Goal: Task Accomplishment & Management: Manage account settings

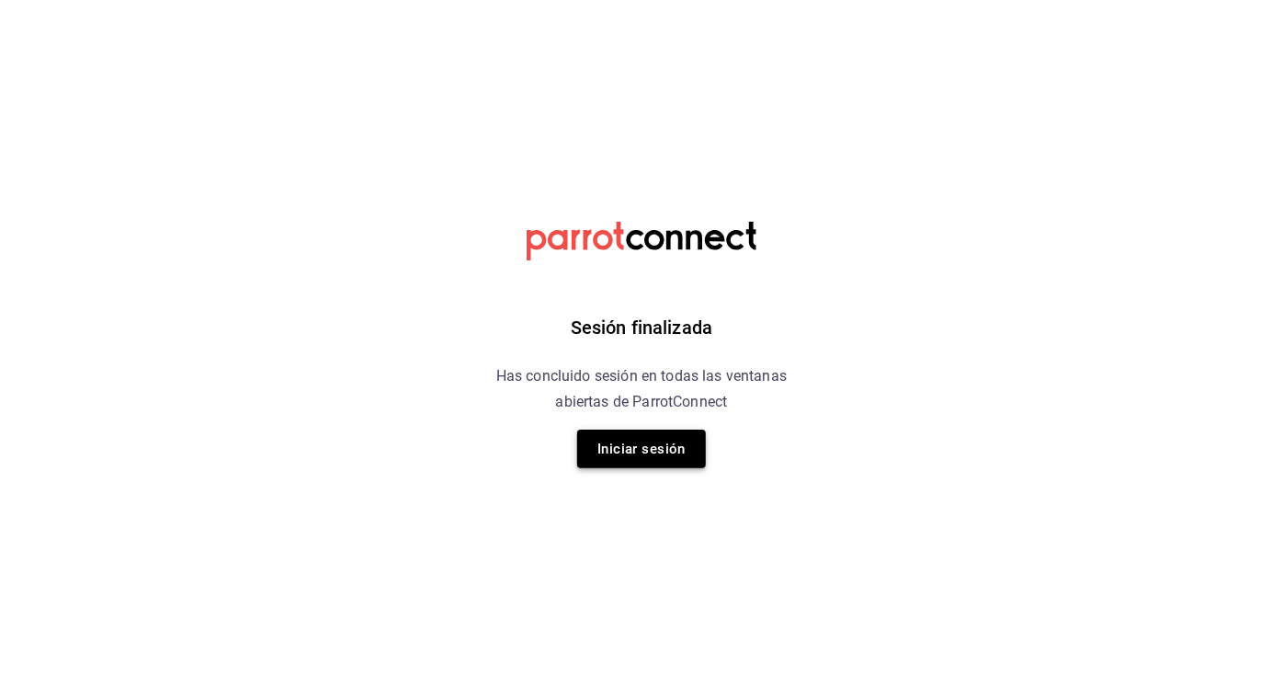
click at [660, 461] on button "Iniciar sesión" at bounding box center [641, 448] width 129 height 39
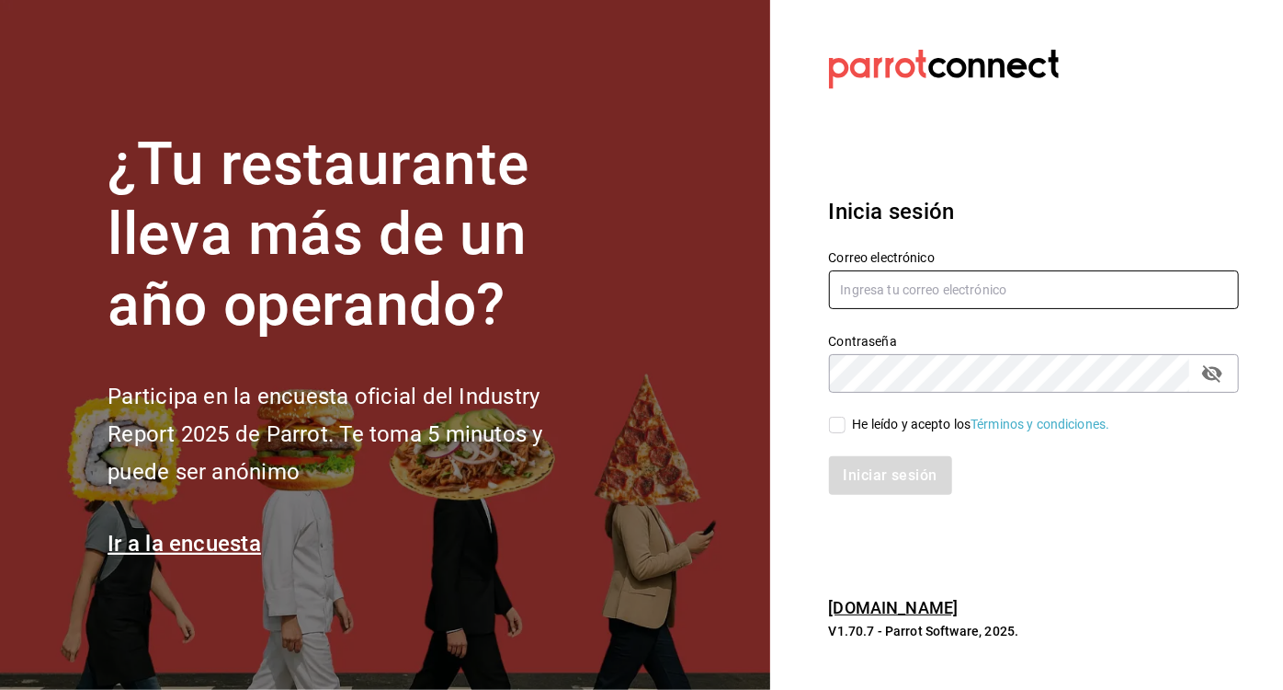
click at [853, 285] on input "text" at bounding box center [1034, 289] width 411 height 39
type input "elencuentro@qro.com"
click at [836, 420] on input "He leído y acepto los Términos y condiciones." at bounding box center [837, 424] width 17 height 17
checkbox input "true"
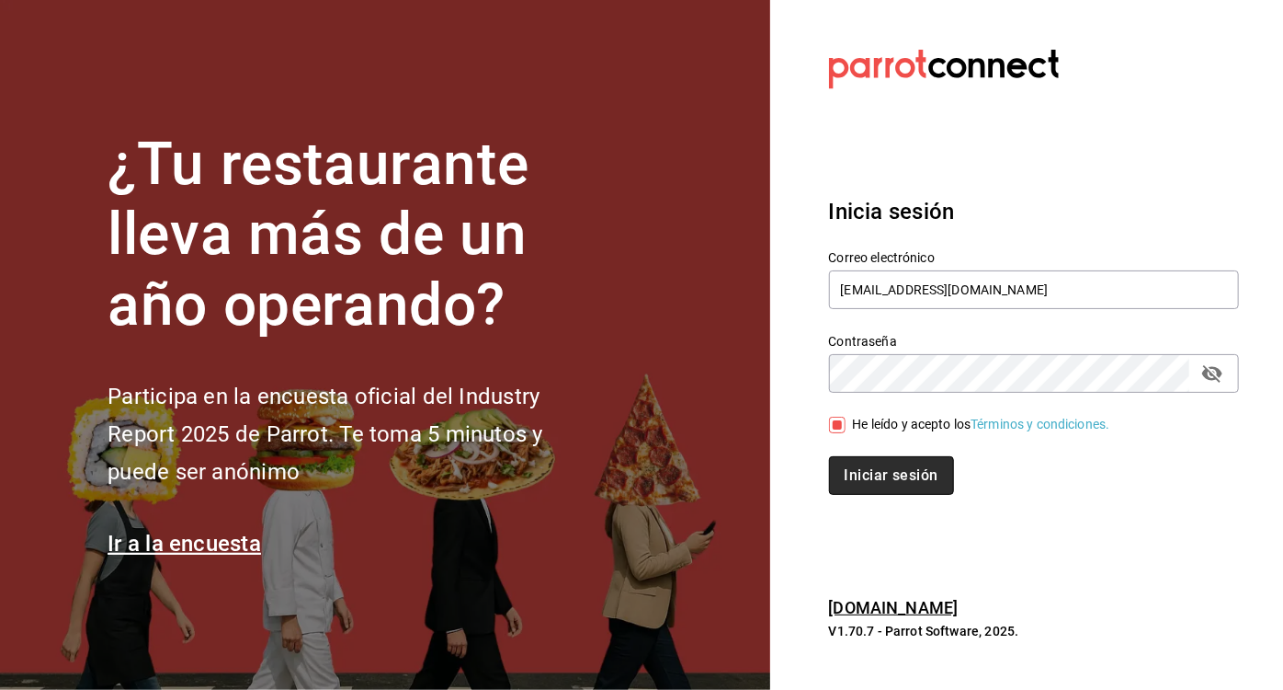
click at [857, 487] on button "Iniciar sesión" at bounding box center [891, 475] width 125 height 39
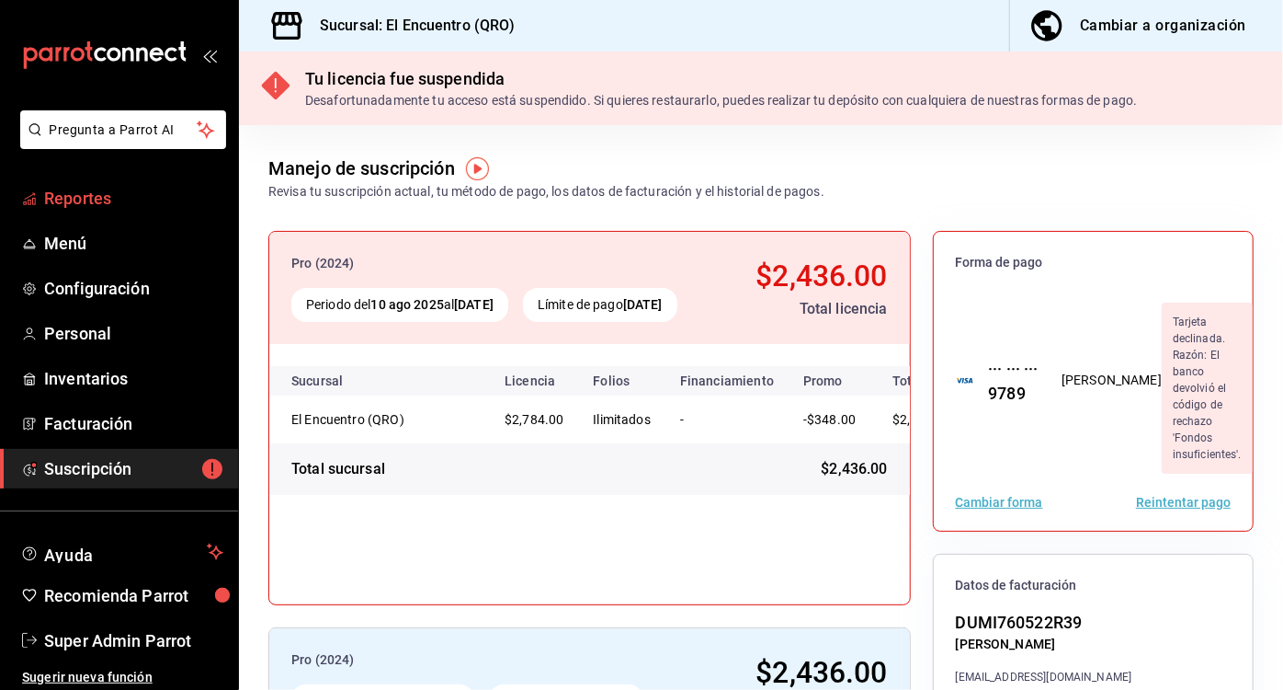
click at [73, 187] on span "Reportes" at bounding box center [133, 198] width 179 height 25
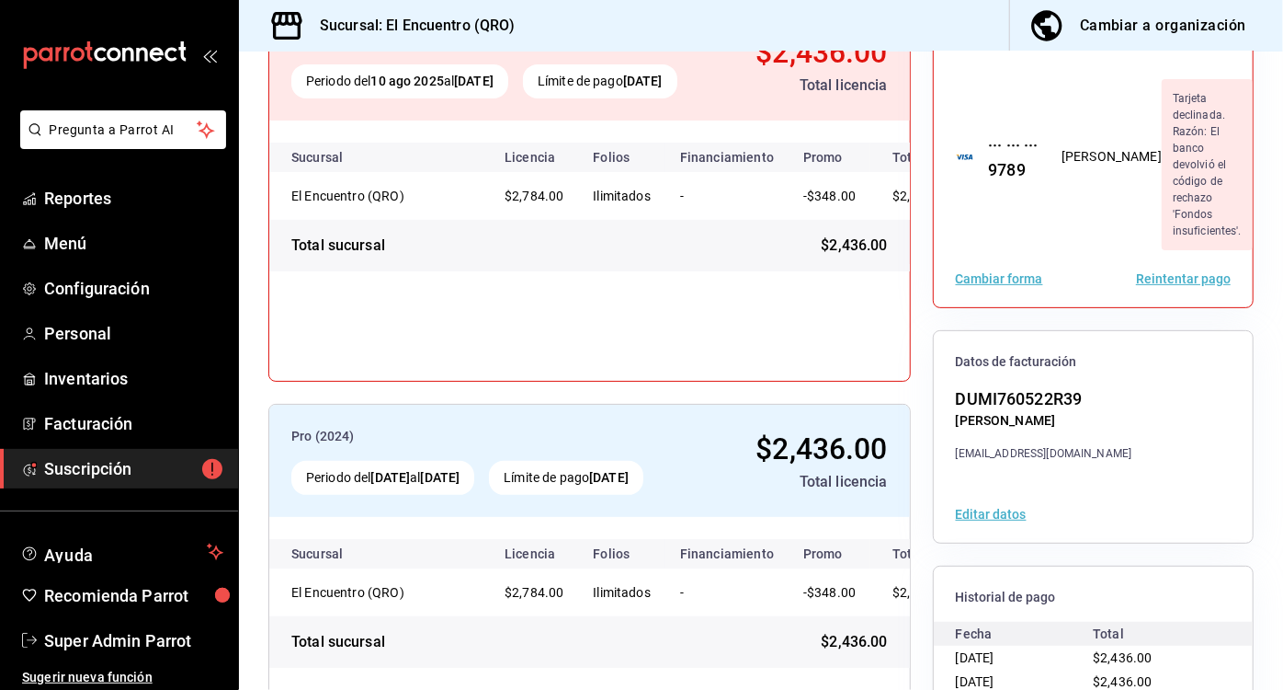
scroll to position [222, 0]
click at [1168, 273] on button "Reintentar pago" at bounding box center [1183, 279] width 95 height 13
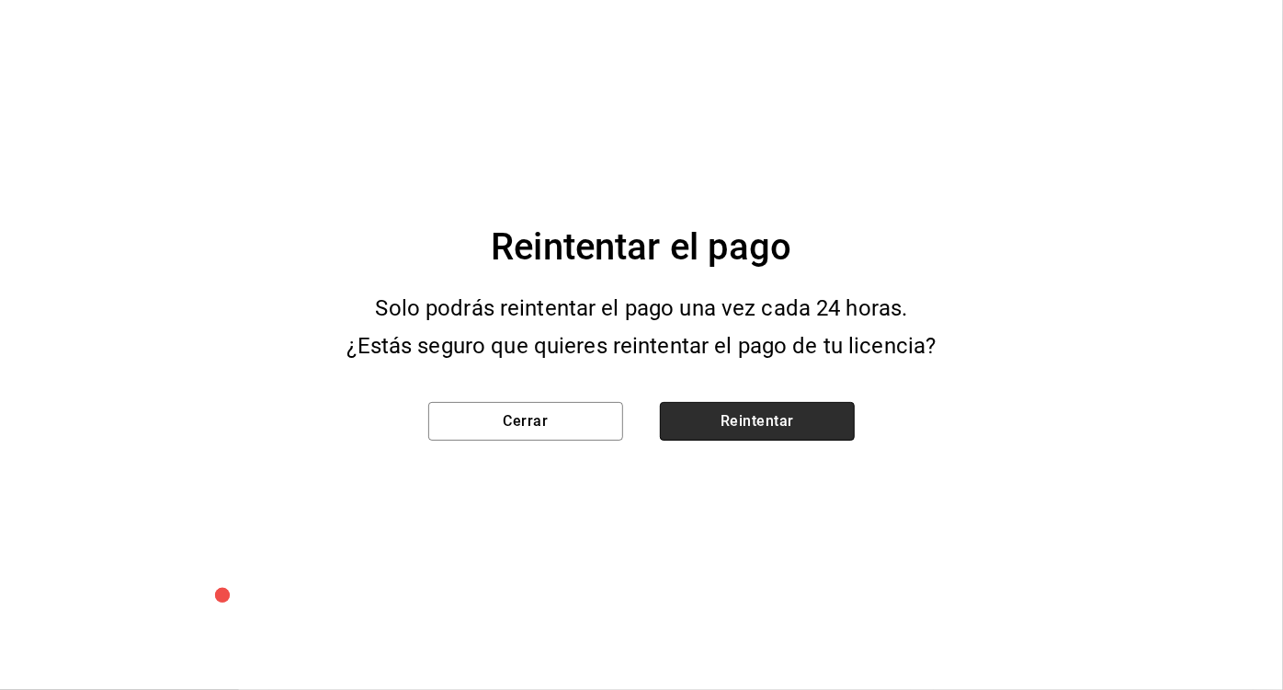
click at [799, 434] on button "Reintentar" at bounding box center [757, 421] width 195 height 39
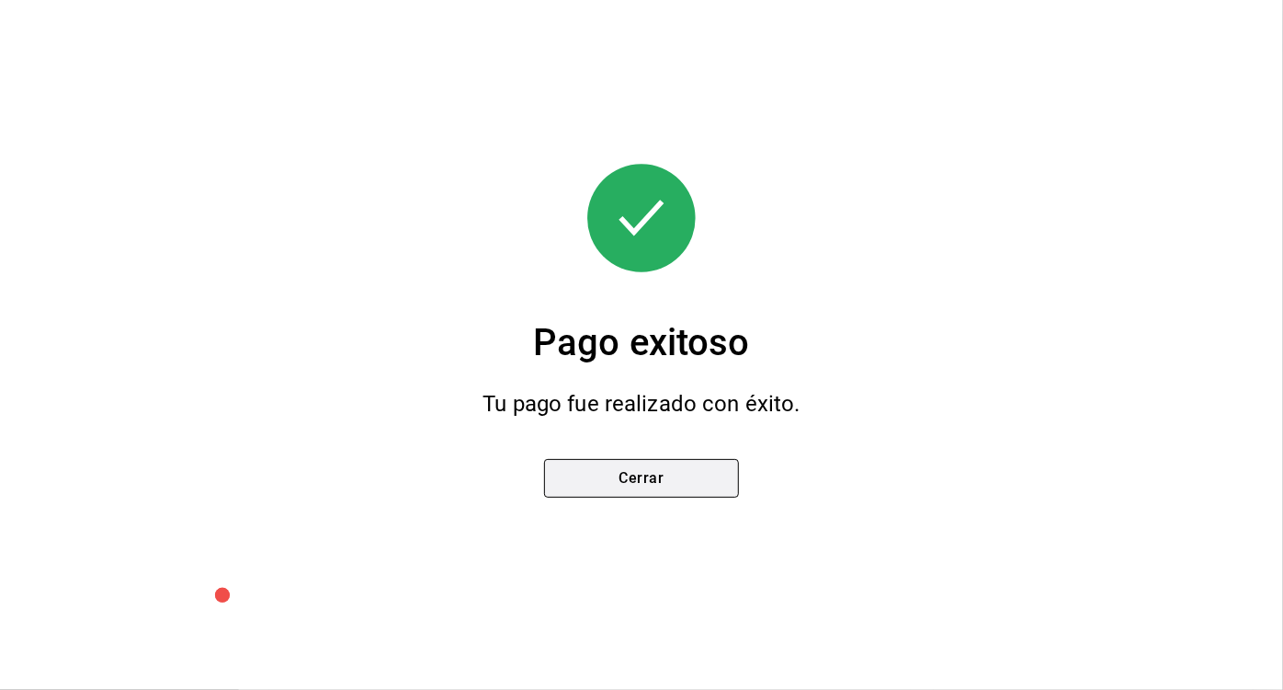
click at [666, 481] on button "Cerrar" at bounding box center [641, 478] width 195 height 39
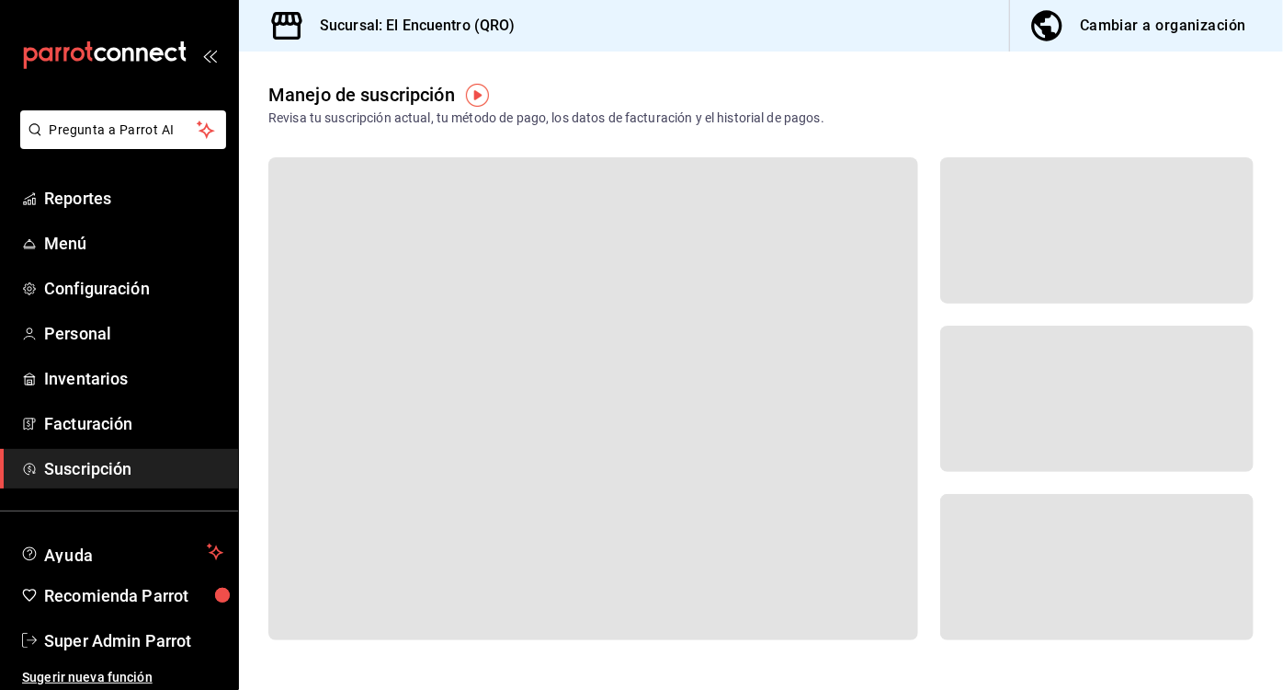
scroll to position [0, 0]
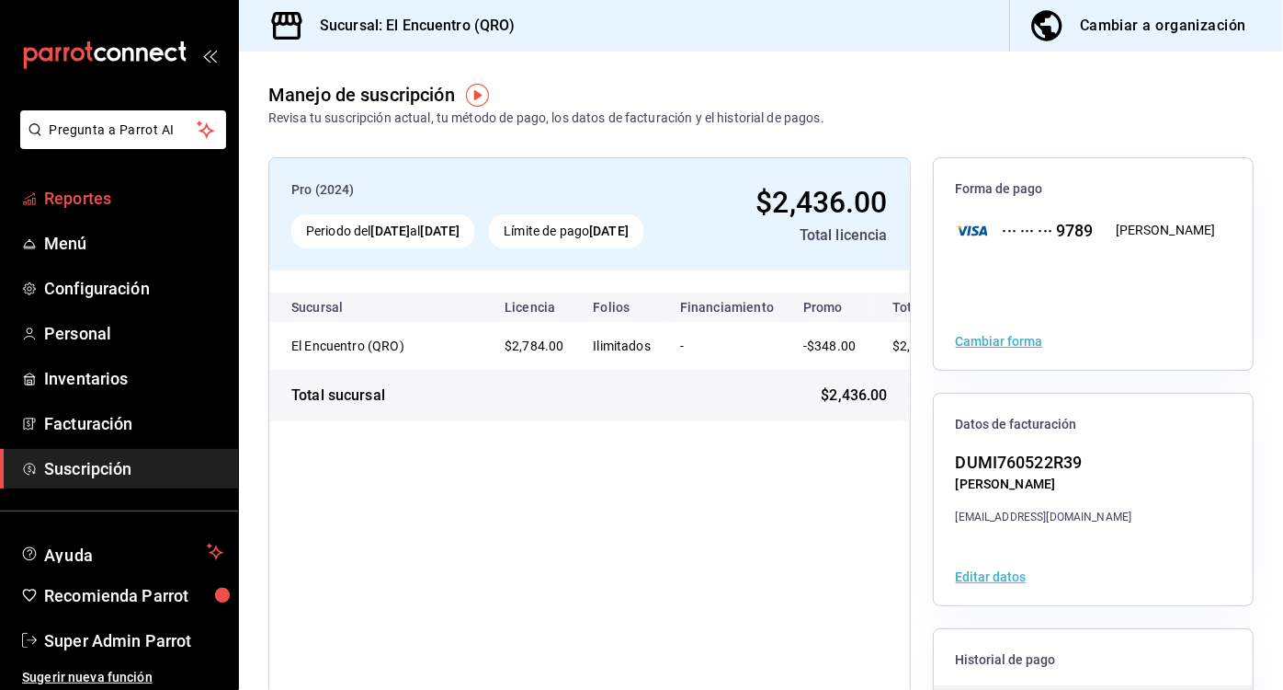
click at [125, 211] on link "Reportes" at bounding box center [119, 198] width 238 height 40
